Goal: Information Seeking & Learning: Learn about a topic

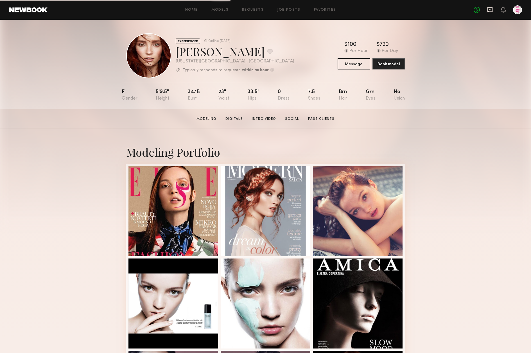
click at [492, 7] on icon at bounding box center [490, 9] width 6 height 5
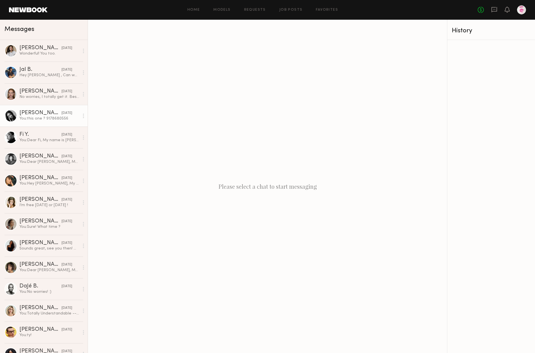
click at [11, 116] on div at bounding box center [10, 115] width 13 height 13
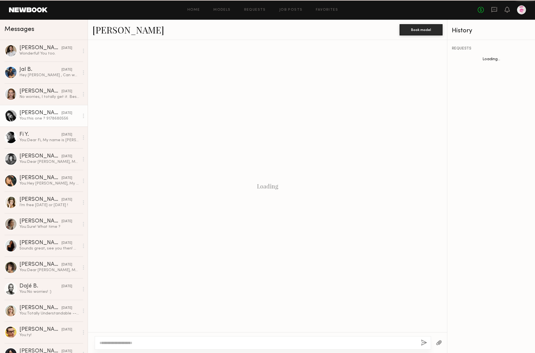
scroll to position [237, 0]
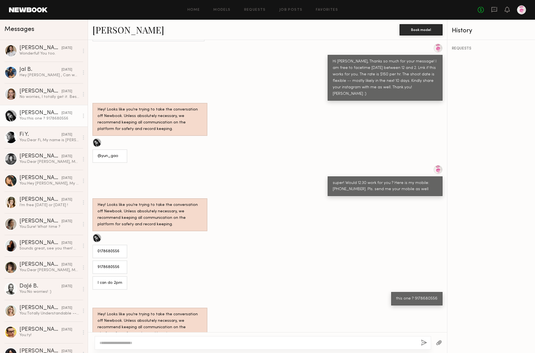
click at [99, 138] on div at bounding box center [96, 142] width 9 height 9
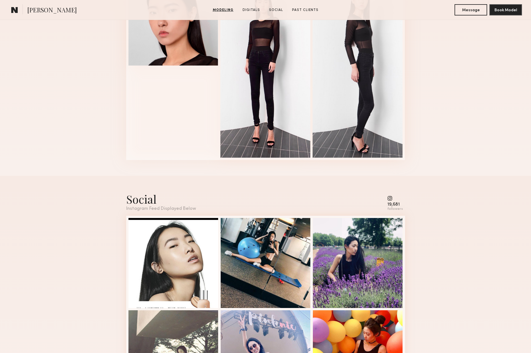
scroll to position [675, 0]
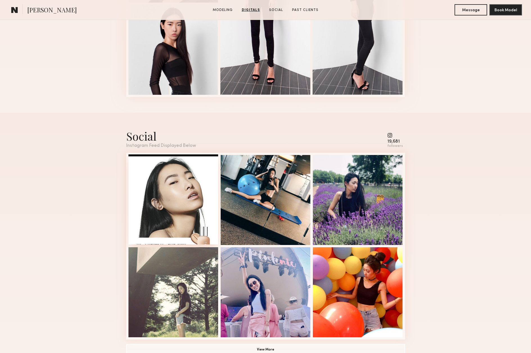
click at [174, 195] on div "Likes & comments displayed to show model’s engagement" at bounding box center [173, 199] width 90 height 90
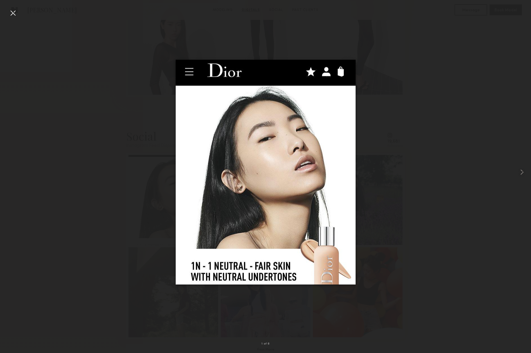
click at [508, 130] on div at bounding box center [265, 172] width 531 height 326
click at [12, 13] on div at bounding box center [12, 12] width 9 height 9
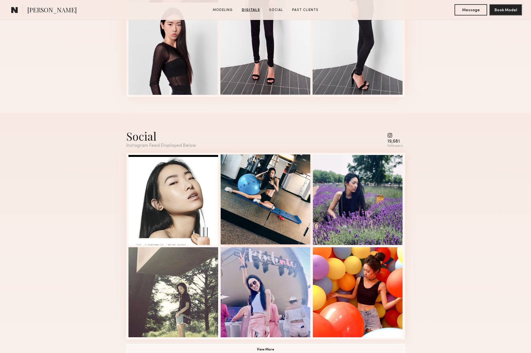
click at [276, 183] on div "Likes & comments displayed to show model’s engagement" at bounding box center [266, 199] width 90 height 90
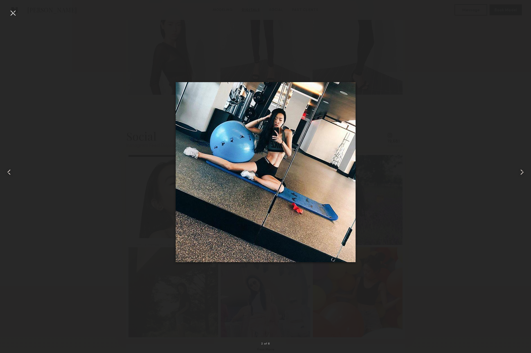
click at [11, 13] on div at bounding box center [12, 12] width 9 height 9
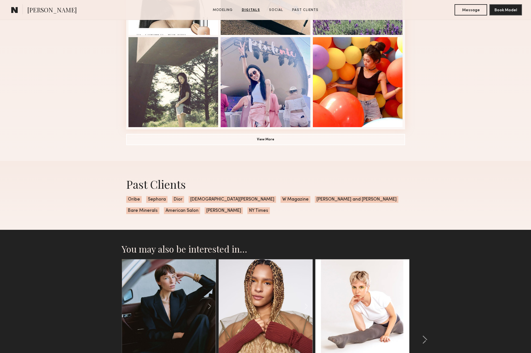
scroll to position [954, 0]
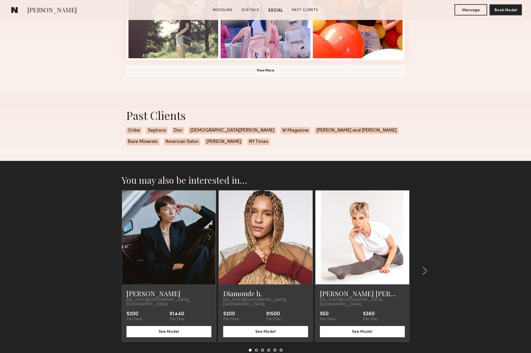
click at [402, 236] on common-icon at bounding box center [403, 237] width 8 height 11
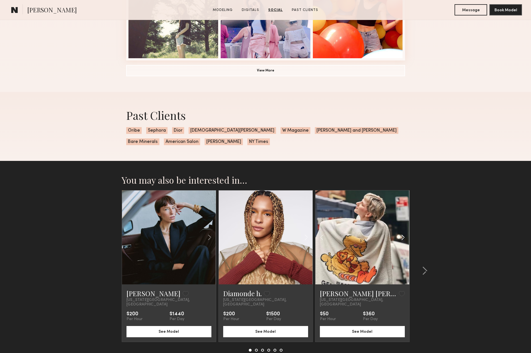
click at [402, 236] on common-icon at bounding box center [403, 237] width 8 height 11
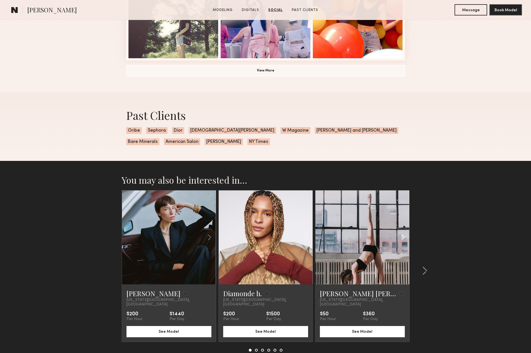
click at [402, 236] on common-icon at bounding box center [403, 237] width 8 height 11
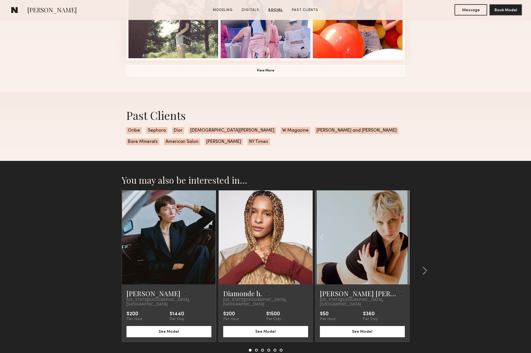
click at [402, 236] on div at bounding box center [362, 237] width 94 height 94
click at [303, 237] on common-icon at bounding box center [306, 237] width 8 height 11
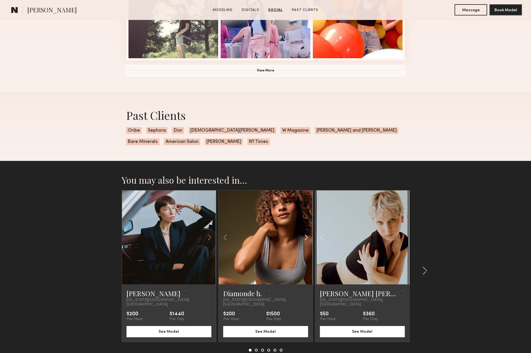
click at [303, 237] on common-icon at bounding box center [306, 237] width 8 height 11
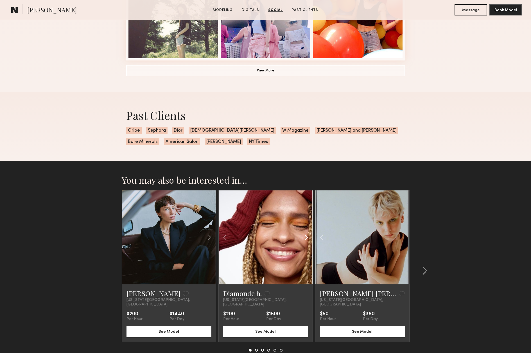
click at [303, 237] on common-icon at bounding box center [306, 237] width 8 height 11
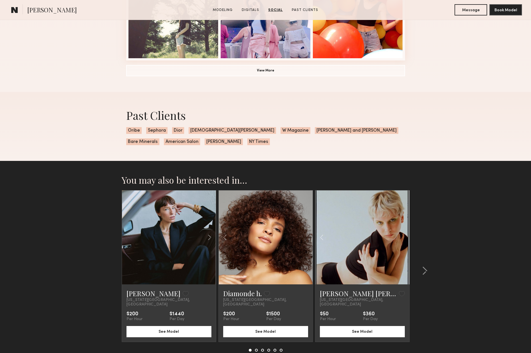
click at [303, 237] on div at bounding box center [266, 237] width 94 height 94
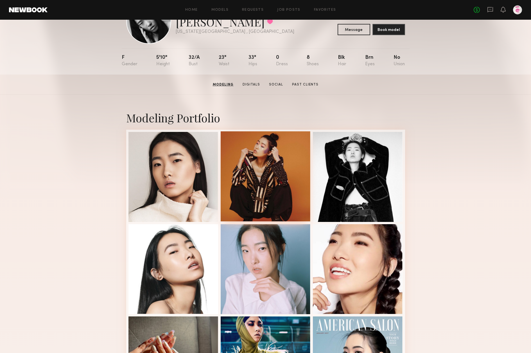
scroll to position [0, 0]
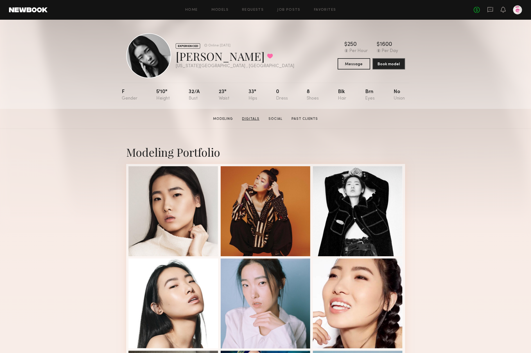
click at [253, 119] on link "Digitals" at bounding box center [251, 118] width 22 height 5
click at [23, 9] on link at bounding box center [28, 9] width 38 height 5
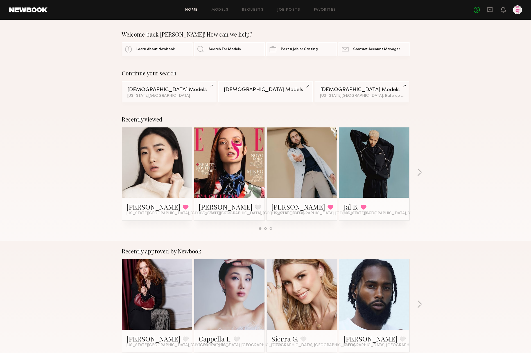
click at [306, 151] on link at bounding box center [302, 162] width 34 height 70
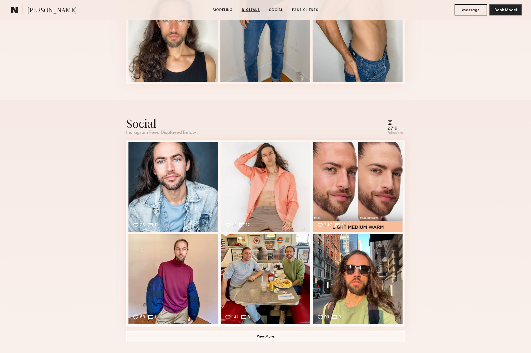
scroll to position [771, 0]
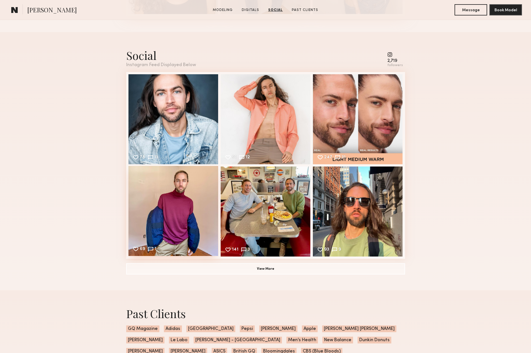
click at [175, 186] on div "69 1 Likes & comments displayed to show model’s engagement" at bounding box center [173, 211] width 90 height 90
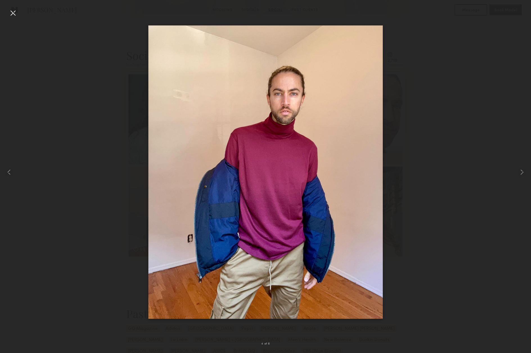
click at [12, 12] on div at bounding box center [12, 12] width 9 height 9
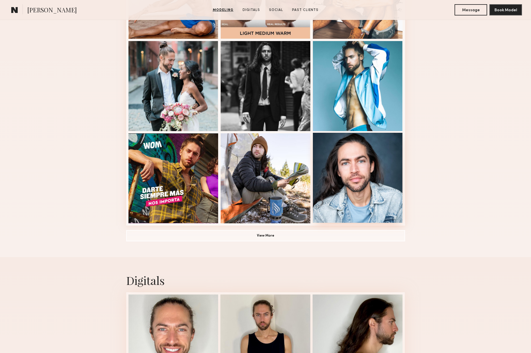
scroll to position [310, 0]
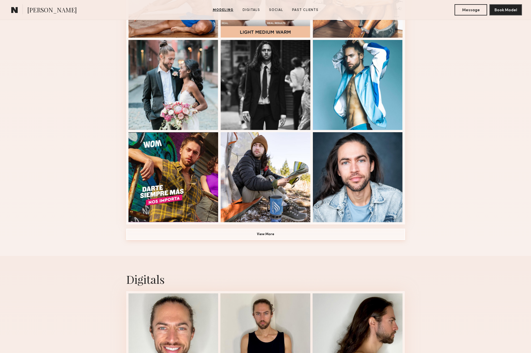
drag, startPoint x: 262, startPoint y: 233, endPoint x: 268, endPoint y: 232, distance: 5.9
click at [262, 233] on button "View More" at bounding box center [265, 233] width 279 height 11
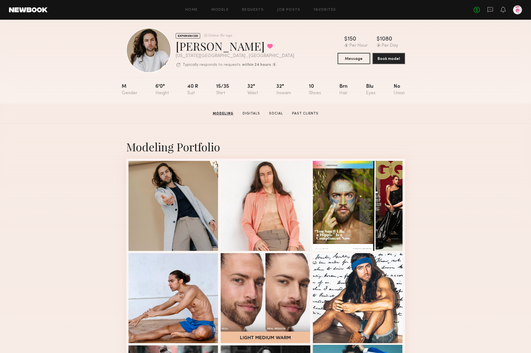
scroll to position [0, 0]
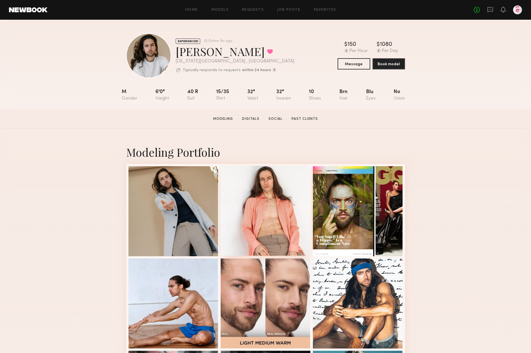
click at [269, 199] on div at bounding box center [266, 210] width 90 height 90
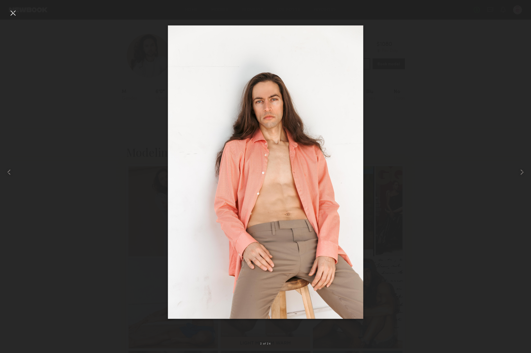
click at [92, 14] on div at bounding box center [265, 172] width 531 height 326
click at [15, 13] on div at bounding box center [12, 12] width 9 height 9
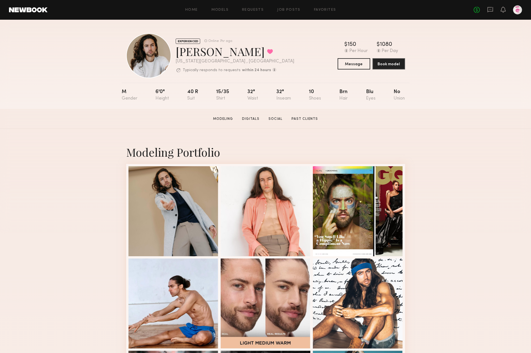
click at [15, 9] on link at bounding box center [28, 9] width 38 height 5
